Goal: Information Seeking & Learning: Learn about a topic

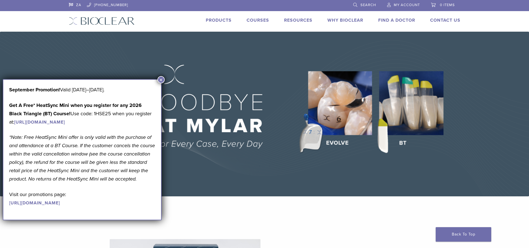
click at [220, 56] on img at bounding box center [264, 114] width 529 height 165
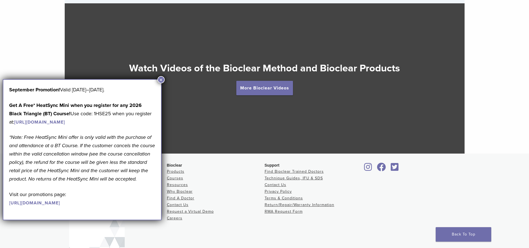
scroll to position [1068, 0]
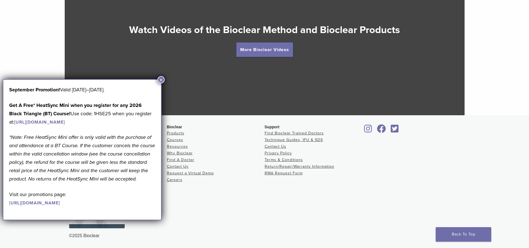
click at [161, 78] on button "×" at bounding box center [161, 79] width 7 height 7
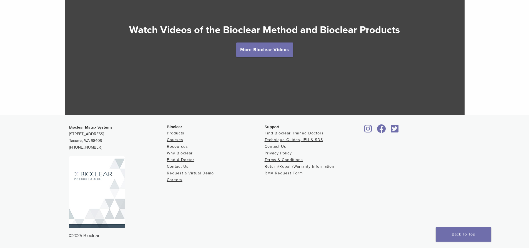
scroll to position [1012, 0]
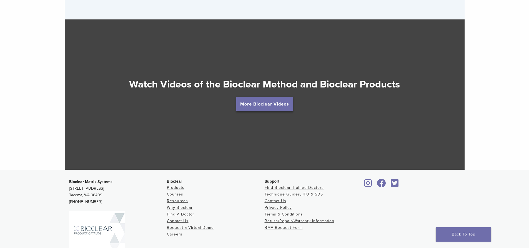
click at [256, 105] on link "More Bioclear Videos" at bounding box center [264, 104] width 57 height 14
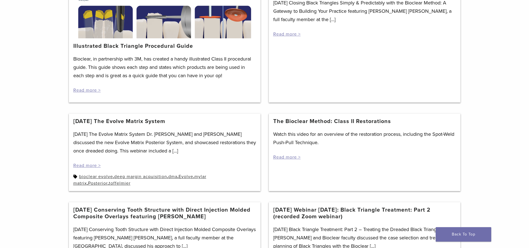
scroll to position [195, 0]
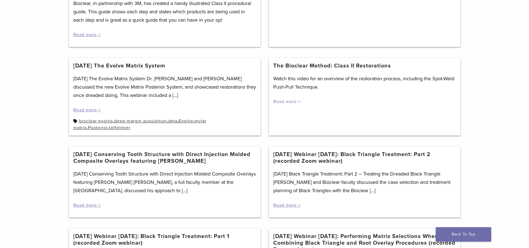
click at [286, 100] on link "Read more >" at bounding box center [287, 102] width 28 height 6
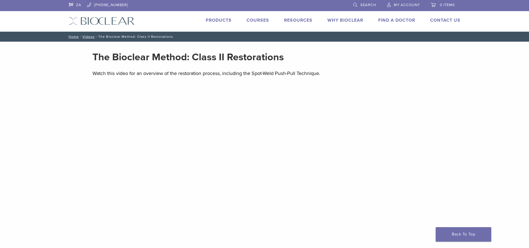
scroll to position [83, 0]
